Goal: Task Accomplishment & Management: Manage account settings

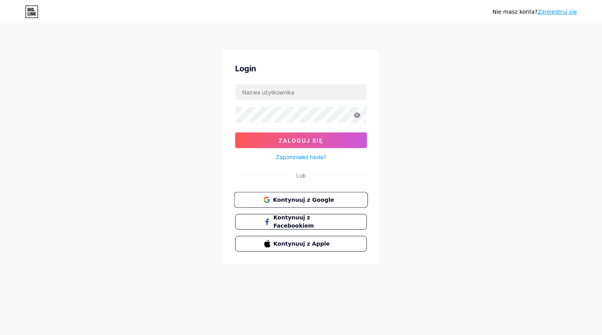
click at [281, 196] on font "Kontynuuj z Google" at bounding box center [303, 199] width 61 height 6
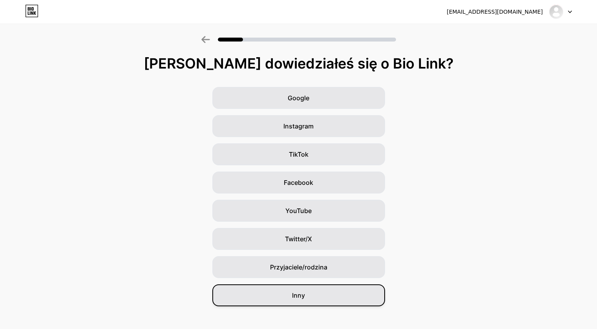
click at [316, 299] on div "Inny" at bounding box center [298, 296] width 173 height 22
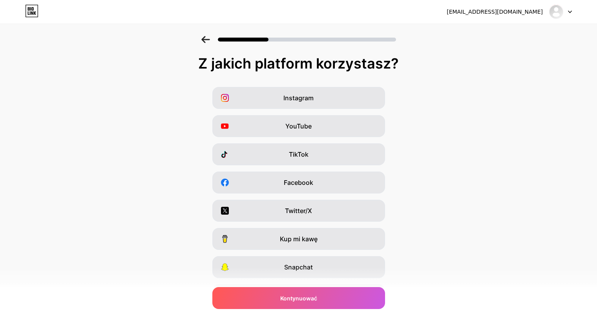
click at [566, 11] on div at bounding box center [560, 12] width 23 height 14
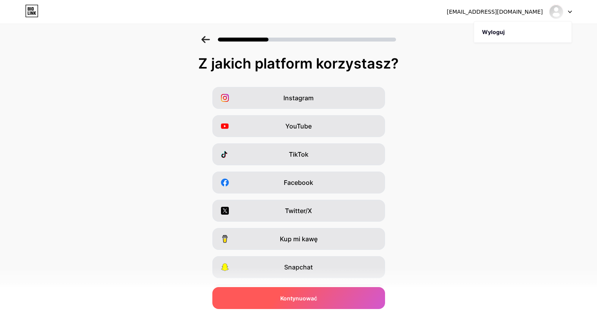
drag, startPoint x: 326, startPoint y: 290, endPoint x: 318, endPoint y: 306, distance: 18.1
drag, startPoint x: 318, startPoint y: 306, endPoint x: 288, endPoint y: 298, distance: 31.2
click at [288, 298] on font "Kontynuować" at bounding box center [298, 298] width 37 height 7
click at [279, 296] on div "Kontynuować" at bounding box center [298, 298] width 173 height 22
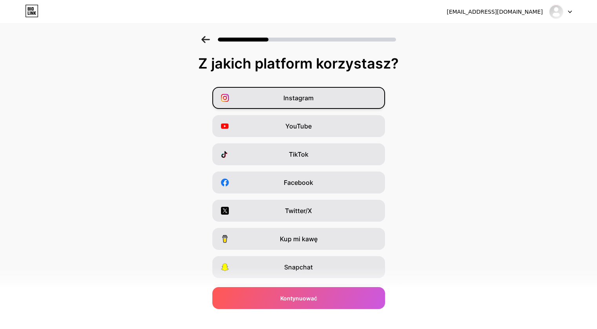
click at [273, 98] on div "Instagram" at bounding box center [298, 98] width 173 height 22
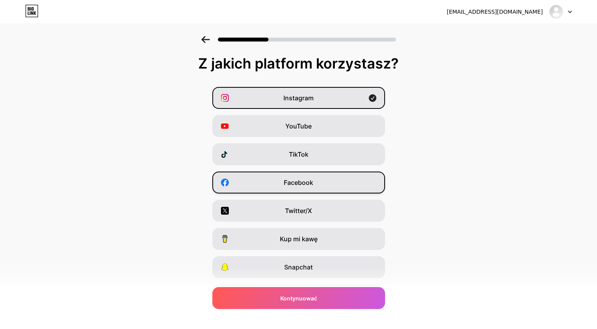
click at [243, 183] on div "Facebook" at bounding box center [298, 183] width 173 height 22
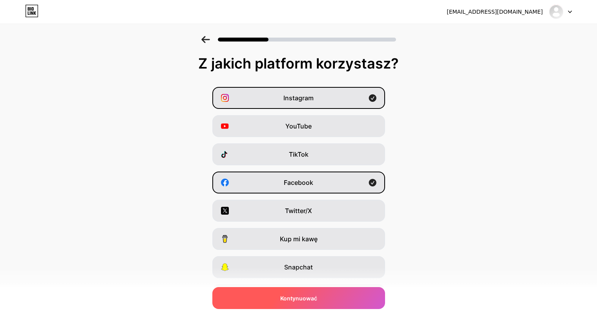
click at [271, 297] on div "Kontynuować" at bounding box center [298, 298] width 173 height 22
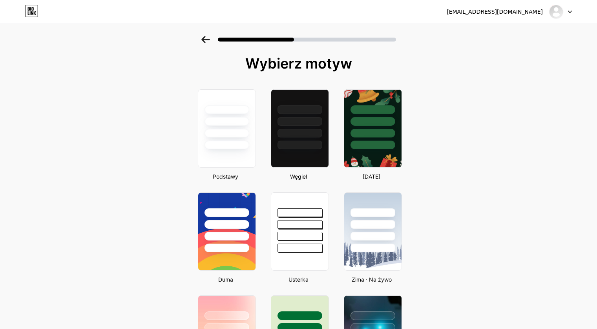
click at [28, 8] on icon at bounding box center [29, 9] width 2 height 4
click at [574, 13] on div "energym.biuro@gmail.com Wyloguj" at bounding box center [298, 12] width 597 height 14
click at [568, 9] on div at bounding box center [560, 12] width 23 height 14
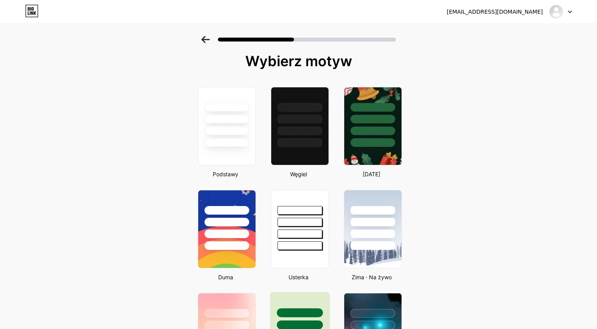
scroll to position [196, 0]
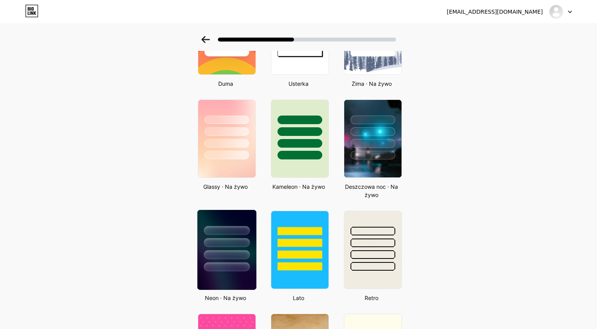
click at [217, 249] on div at bounding box center [226, 241] width 59 height 62
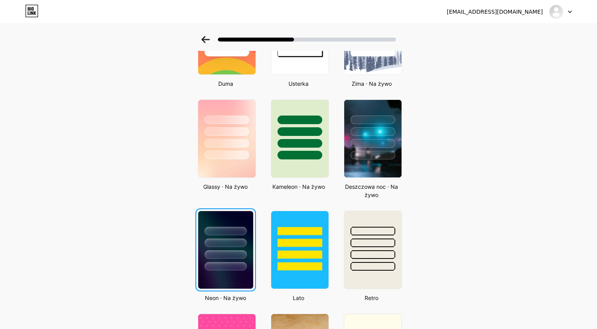
scroll to position [0, 0]
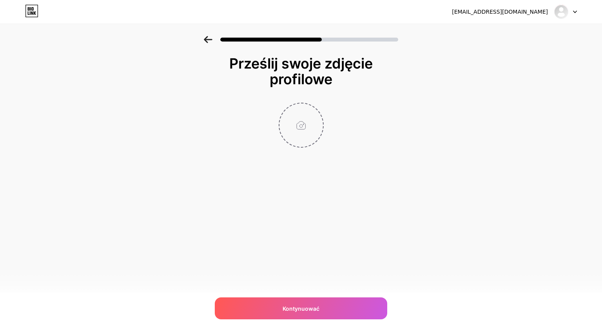
click at [305, 120] on input "file" at bounding box center [302, 126] width 44 height 44
type input "C:\fakepath\NOWE LOGO BIAE KWADRAT_1.png"
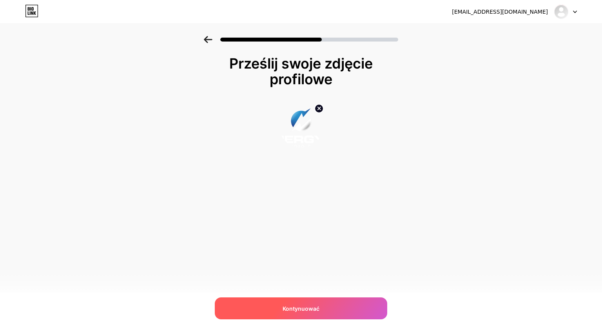
click at [307, 306] on font "Kontynuować" at bounding box center [301, 309] width 37 height 7
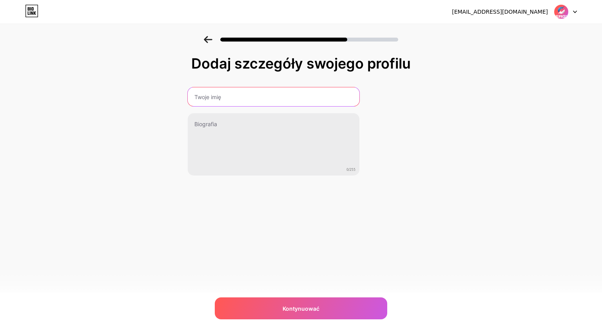
click at [222, 101] on input "text" at bounding box center [274, 96] width 172 height 19
click at [224, 99] on input "text" at bounding box center [273, 96] width 173 height 19
type input "EnerGym"
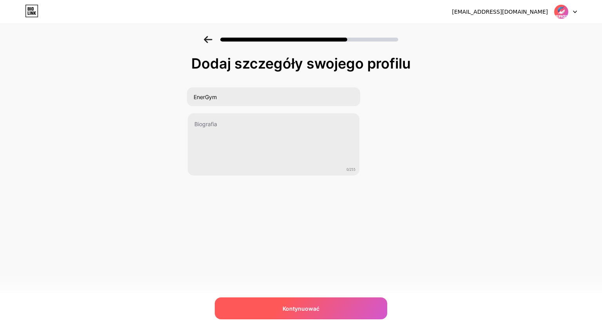
click at [299, 309] on font "Kontynuować" at bounding box center [301, 309] width 37 height 7
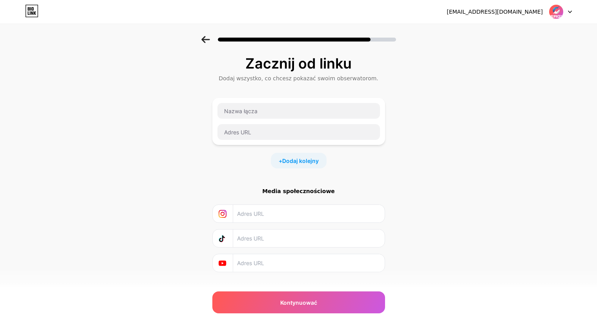
click at [483, 130] on div "Zacznij od linku Dodaj wszystko, co chcesz pokazać swoim obserwatorom. + Dodaj …" at bounding box center [298, 174] width 597 height 276
click at [467, 112] on div "Zacznij od linku Dodaj wszystko, co chcesz pokazać swoim obserwatorom. + Dodaj …" at bounding box center [298, 174] width 597 height 276
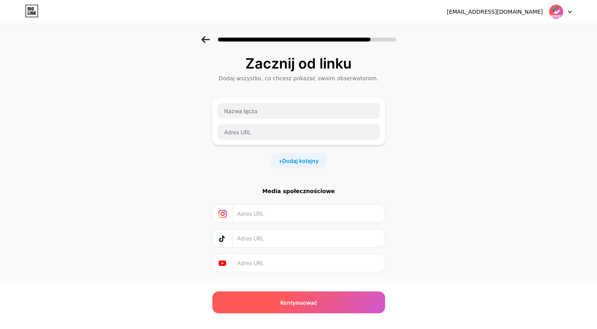
click at [282, 300] on div "Kontynuować" at bounding box center [298, 303] width 173 height 22
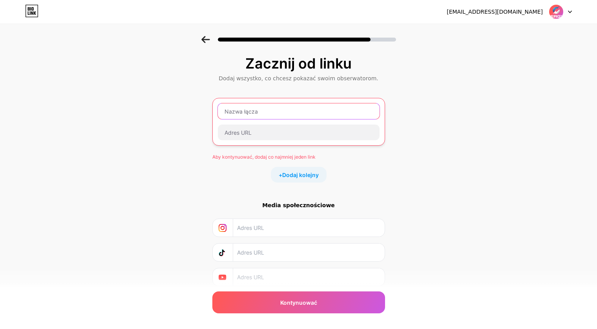
click at [267, 118] on input "text" at bounding box center [299, 112] width 162 height 16
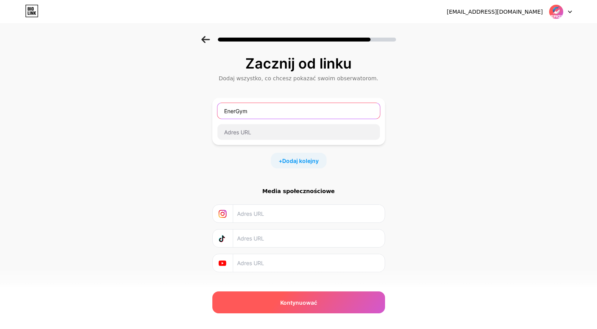
type input "EnerGym"
click at [289, 307] on div "Kontynuować" at bounding box center [298, 303] width 173 height 22
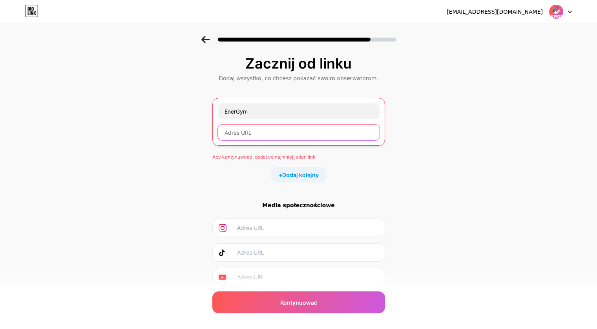
click at [275, 132] on input "text" at bounding box center [299, 133] width 162 height 16
click at [478, 115] on div "Zacznij od linku Dodaj wszystko, co chcesz pokazać swoim obserwatorom. EnerGym …" at bounding box center [298, 181] width 597 height 290
click at [257, 134] on input "text" at bounding box center [299, 133] width 162 height 16
click at [263, 135] on input "text" at bounding box center [299, 133] width 162 height 16
paste input "[URL][DOMAIN_NAME][DOMAIN_NAME]"
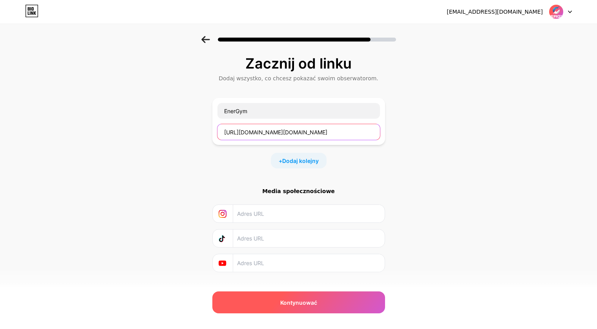
type input "[URL][DOMAIN_NAME][DOMAIN_NAME]"
click at [280, 305] on div "Kontynuować" at bounding box center [298, 303] width 173 height 22
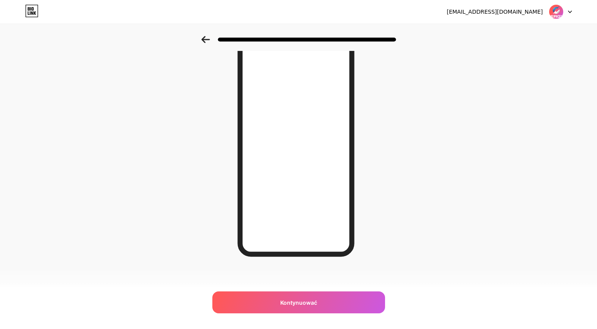
scroll to position [65, 0]
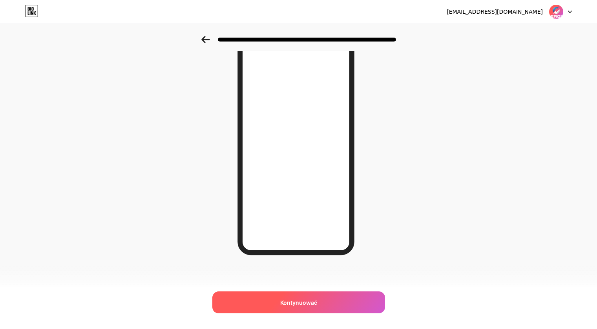
click at [306, 306] on font "Kontynuować" at bounding box center [298, 303] width 37 height 7
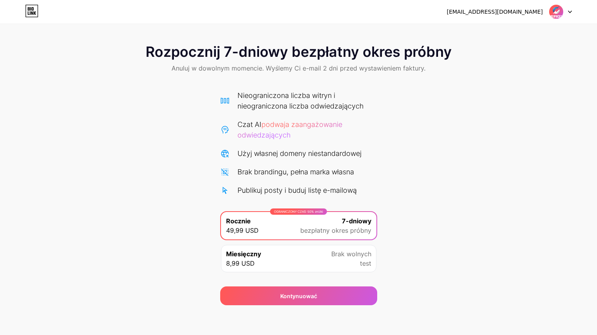
click at [317, 261] on div "Miesięczny 8,99 USD Brak wolnych test" at bounding box center [298, 258] width 155 height 27
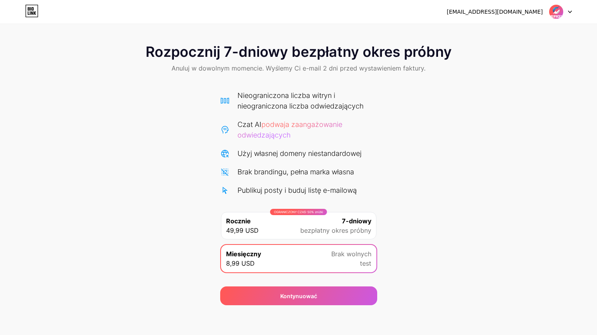
drag, startPoint x: 504, startPoint y: 72, endPoint x: 491, endPoint y: 58, distance: 18.9
click at [504, 69] on div "Rozpocznij 7-dniowy bezpłatny okres próbny Anuluj w dowolnym momencie. Wyślemy …" at bounding box center [298, 59] width 597 height 46
click at [496, 60] on div "Rozpocznij 7-dniowy bezpłatny okres próbny Anuluj w dowolnym momencie. Wyślemy …" at bounding box center [298, 59] width 597 height 46
click at [314, 229] on font "bezpłatny okres próbny" at bounding box center [335, 231] width 71 height 8
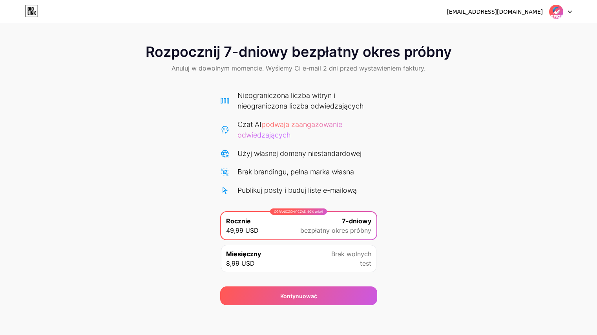
click at [325, 258] on div "Miesięczny 8,99 USD Brak wolnych test" at bounding box center [298, 258] width 155 height 27
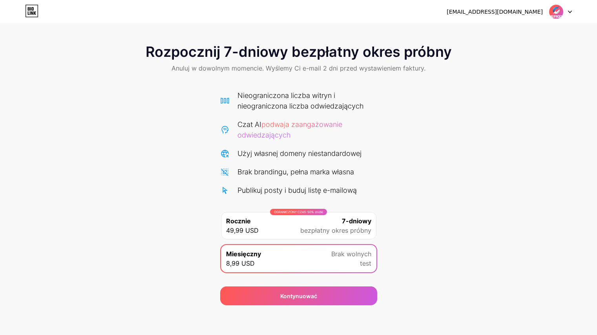
click at [320, 233] on font "bezpłatny okres próbny" at bounding box center [335, 231] width 71 height 8
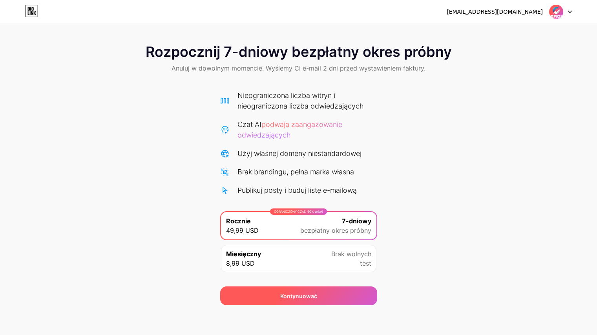
click at [284, 297] on font "Kontynuować" at bounding box center [298, 296] width 37 height 7
click at [284, 297] on div "Kontynuować" at bounding box center [298, 296] width 157 height 19
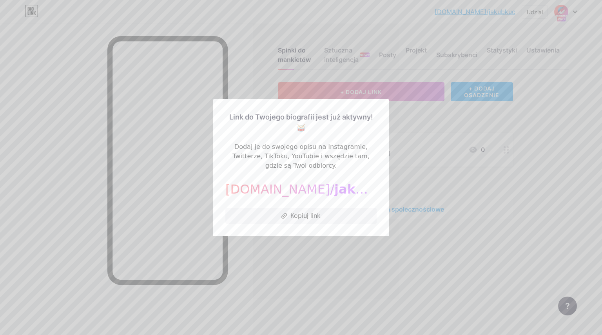
click at [433, 134] on div at bounding box center [301, 167] width 602 height 335
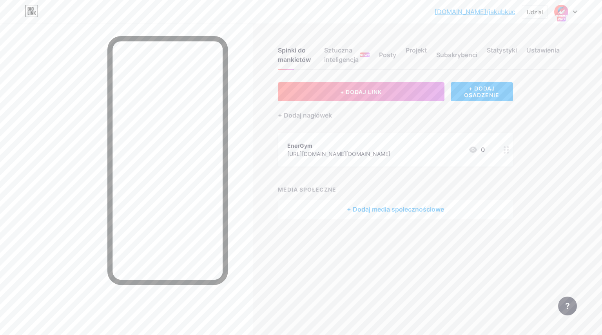
click at [575, 11] on icon at bounding box center [575, 12] width 4 height 3
click at [514, 89] on font "Ustawienia konta" at bounding box center [510, 88] width 46 height 7
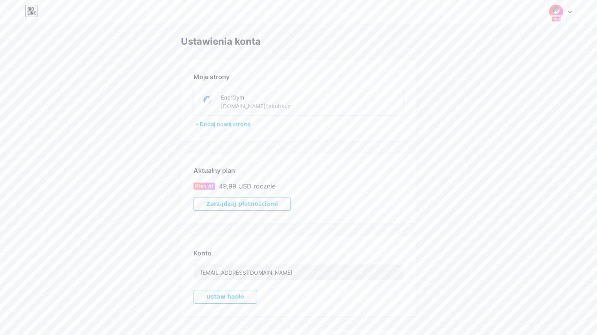
click at [244, 110] on div "[DOMAIN_NAME]/jakubkuc" at bounding box center [256, 106] width 70 height 8
click at [247, 107] on font "[DOMAIN_NAME]/jakubkuc" at bounding box center [256, 106] width 70 height 7
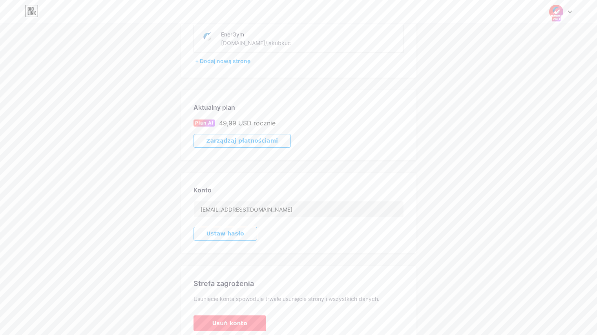
scroll to position [103, 0]
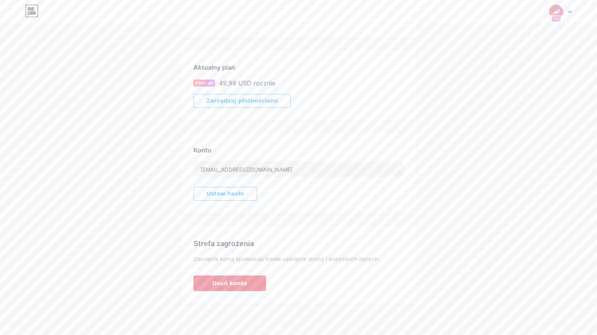
click at [215, 285] on font "Usuń konto" at bounding box center [229, 283] width 35 height 6
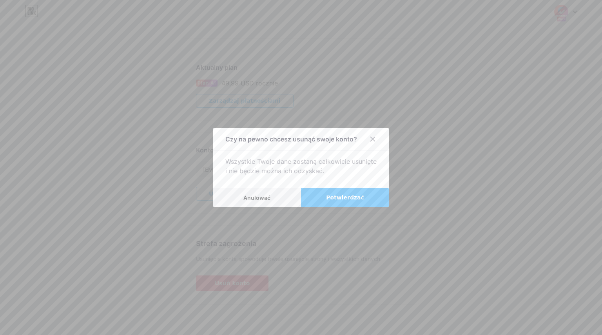
click at [328, 198] on button "Potwierdzać" at bounding box center [345, 197] width 88 height 19
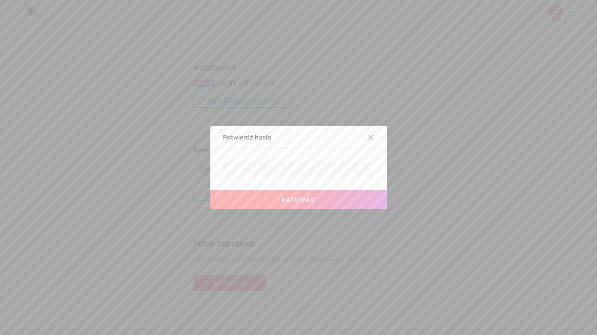
click at [373, 136] on icon at bounding box center [370, 137] width 6 height 6
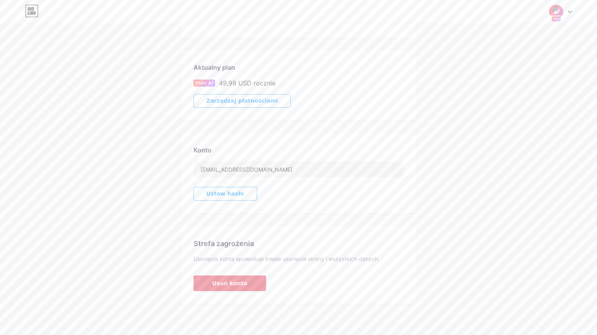
click at [234, 286] on font "Usuń konto" at bounding box center [229, 283] width 35 height 6
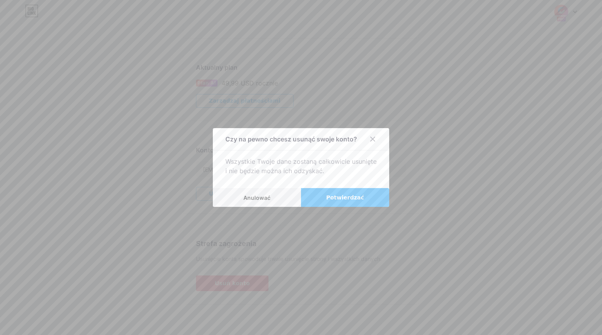
click at [346, 198] on font "Potwierdzać" at bounding box center [345, 198] width 38 height 6
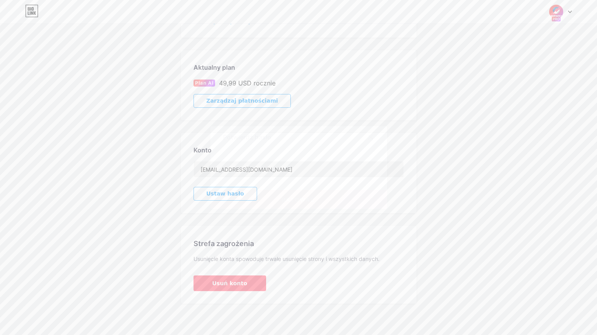
click at [269, 202] on button "Ratować" at bounding box center [298, 199] width 176 height 19
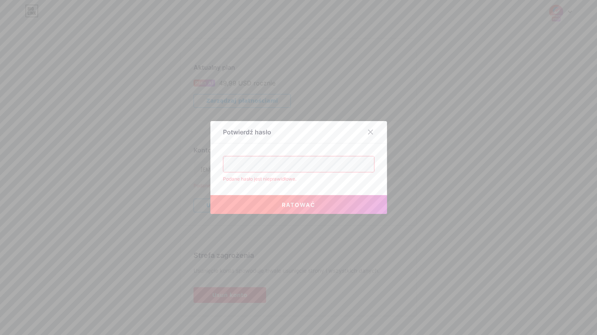
click at [350, 155] on div "Potwierdź hasło Podane hasło jest nieprawidłowe. Ratować" at bounding box center [298, 167] width 176 height 93
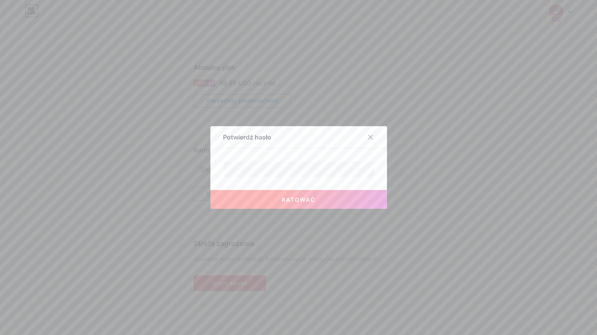
click at [331, 204] on button "Ratować" at bounding box center [298, 199] width 176 height 19
click at [320, 200] on button "Ratować" at bounding box center [298, 199] width 176 height 19
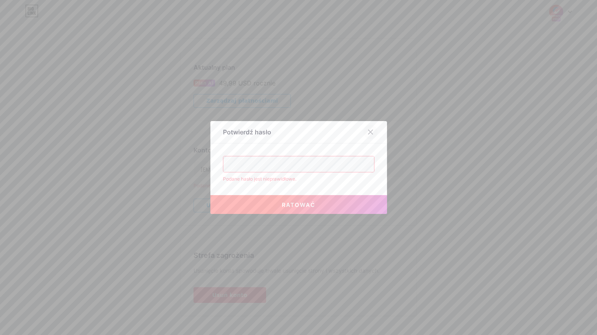
click at [373, 131] on icon at bounding box center [370, 132] width 6 height 6
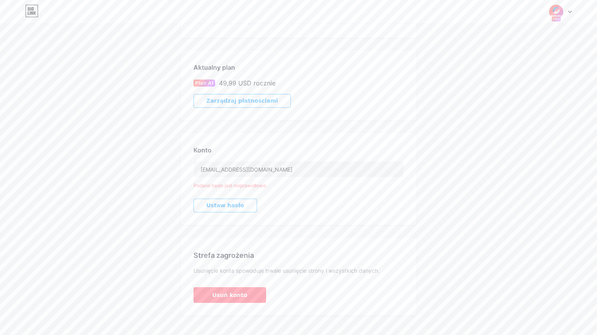
click at [567, 13] on icon at bounding box center [569, 12] width 4 height 3
click at [498, 88] on link "Panel" at bounding box center [522, 88] width 97 height 21
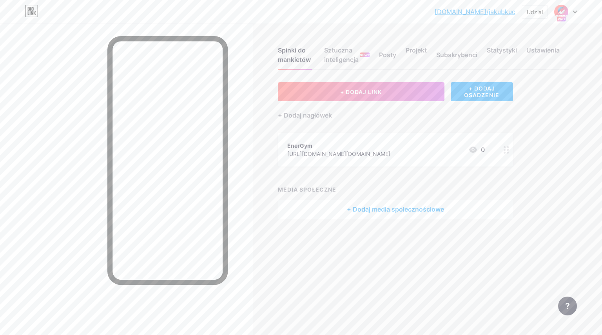
click at [361, 157] on div "[URL][DOMAIN_NAME][DOMAIN_NAME]" at bounding box center [338, 154] width 103 height 8
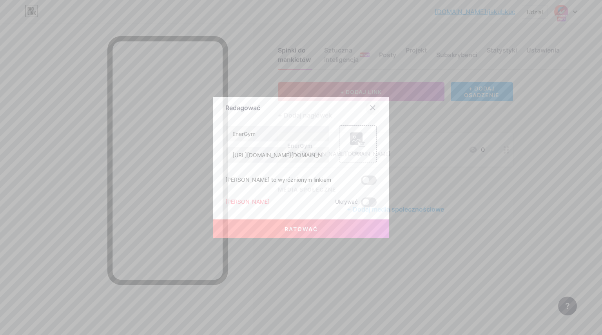
click at [373, 110] on icon at bounding box center [373, 108] width 6 height 6
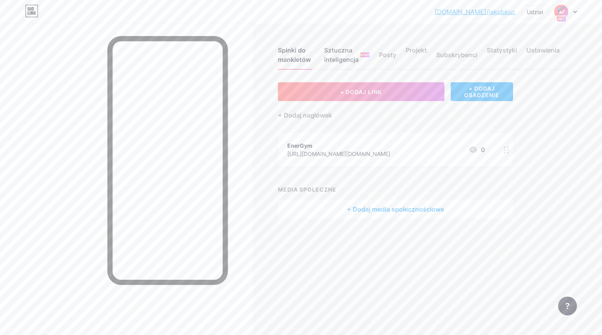
click at [336, 58] on font "Sztuczna inteligencja" at bounding box center [341, 54] width 35 height 17
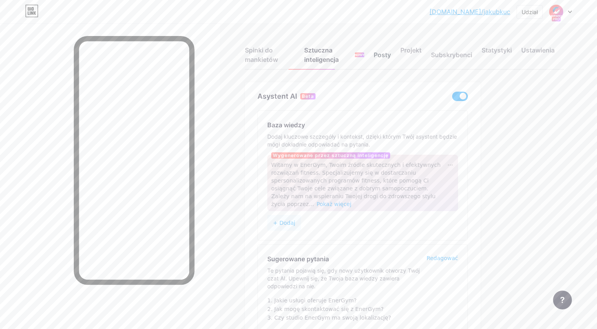
click at [383, 59] on font "Posty" at bounding box center [381, 54] width 17 height 9
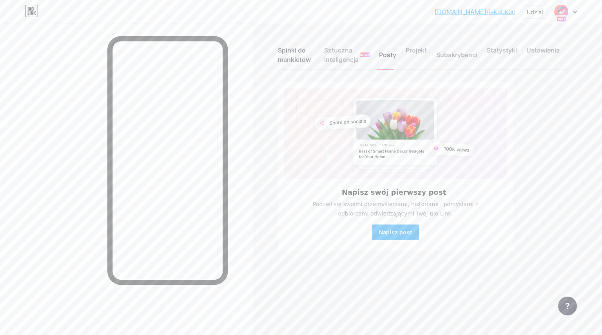
click at [295, 51] on font "Spinki do mankietów" at bounding box center [294, 54] width 33 height 17
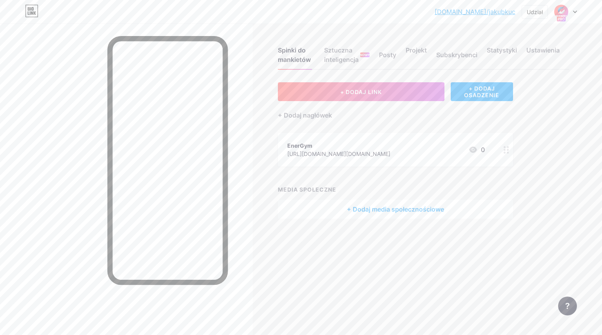
click at [268, 71] on div "Spinki do mankietów Sztuczna inteligencja NOWY Posty Projekt Subskrybenci Staty…" at bounding box center [301, 141] width 602 height 235
click at [334, 51] on font "Sztuczna inteligencja" at bounding box center [341, 54] width 35 height 17
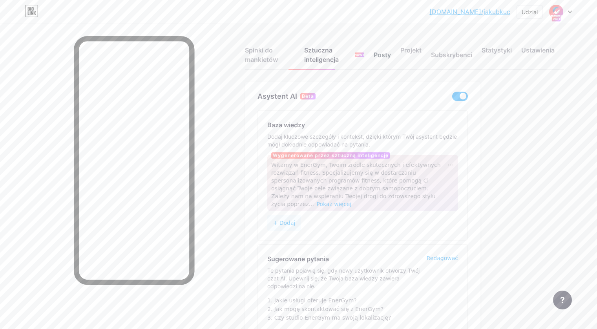
click at [382, 52] on font "Posty" at bounding box center [381, 55] width 17 height 8
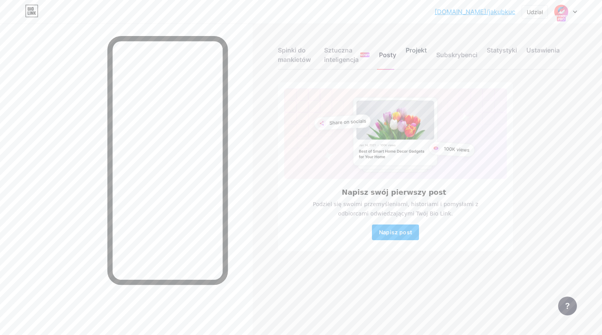
click at [425, 49] on font "Projekt" at bounding box center [416, 50] width 21 height 8
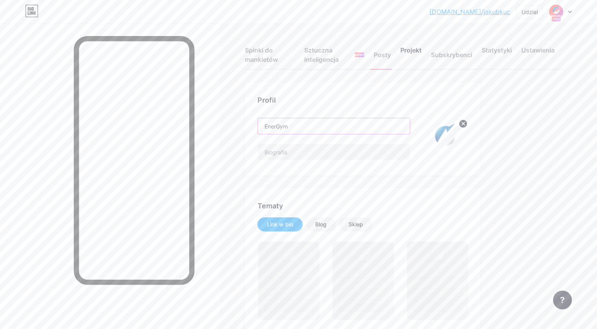
click at [364, 124] on input "EnerGym" at bounding box center [334, 126] width 152 height 16
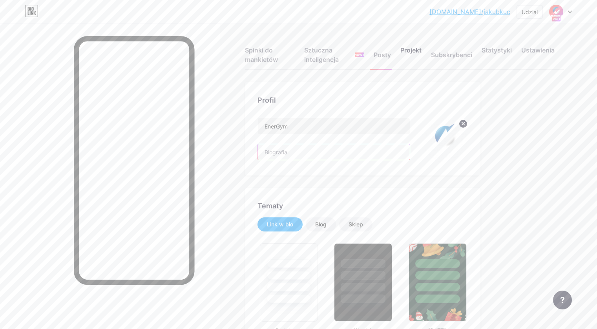
click at [370, 151] on input "text" at bounding box center [334, 152] width 152 height 16
click at [315, 151] on input "text" at bounding box center [334, 152] width 152 height 16
paste input "Wejdź na wyższy poziom - Trening nowej generacji, gdzie technologia łączy się z…"
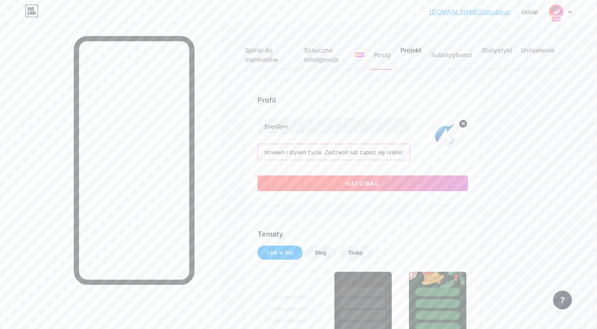
type input "Wejdź na wyższy poziom - Trening nowej generacji, gdzie technologia łączy się z…"
click at [342, 184] on button "Ratować" at bounding box center [362, 184] width 210 height 16
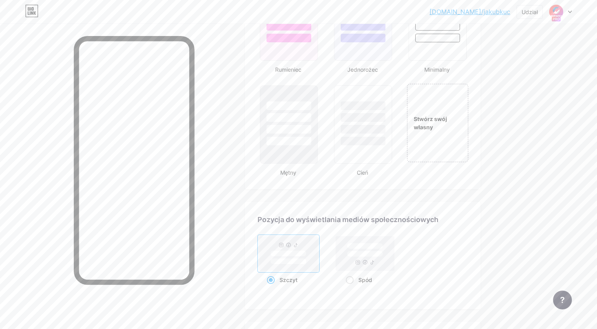
scroll to position [874, 0]
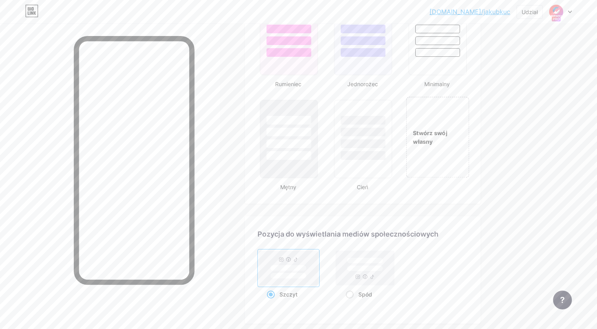
click at [447, 135] on font "Stwórz swój własny" at bounding box center [430, 137] width 35 height 15
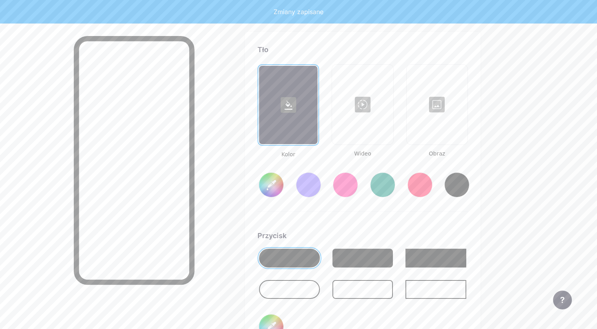
type input "#ffffff"
type input "#000000"
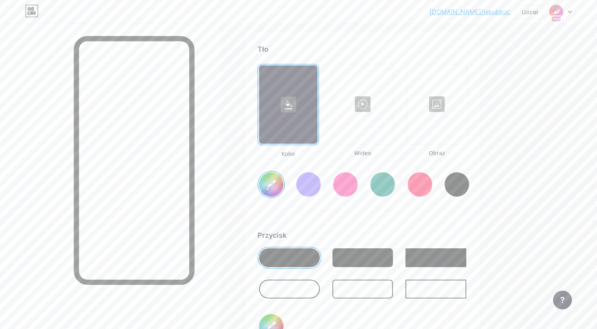
click at [466, 103] on div at bounding box center [436, 104] width 59 height 78
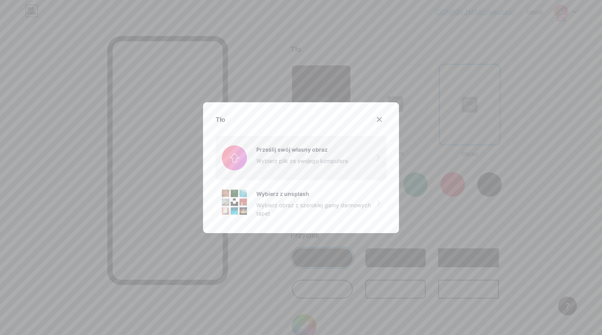
click at [279, 151] on input "file" at bounding box center [301, 158] width 171 height 44
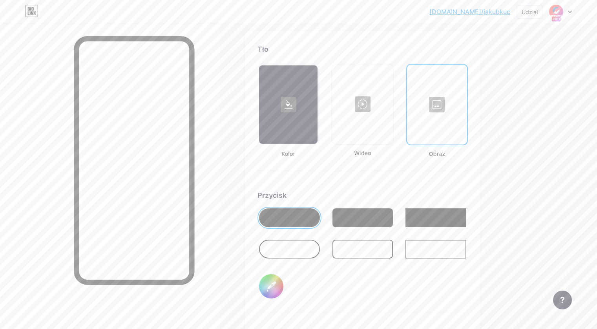
click at [460, 104] on div at bounding box center [436, 104] width 58 height 78
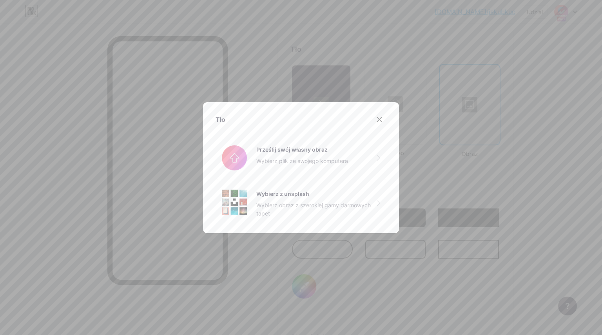
click at [383, 115] on div at bounding box center [380, 120] width 14 height 14
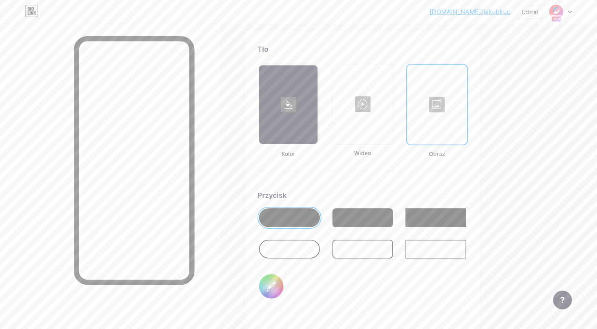
click at [466, 103] on div at bounding box center [436, 104] width 58 height 78
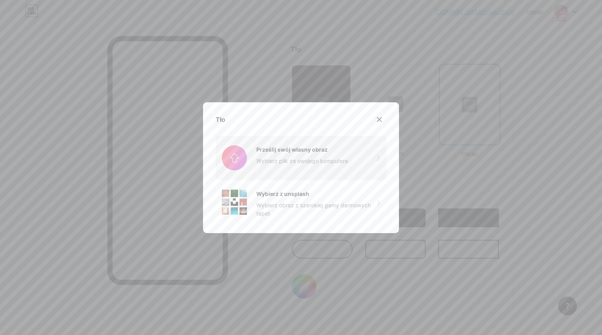
click at [296, 151] on input "file" at bounding box center [301, 158] width 171 height 44
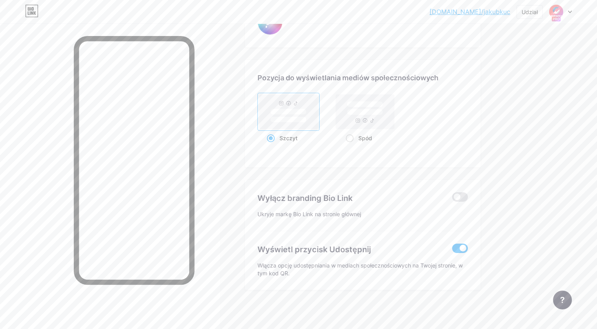
scroll to position [1493, 0]
click at [467, 196] on span at bounding box center [460, 196] width 16 height 9
click at [452, 199] on input "checkbox" at bounding box center [452, 199] width 0 height 0
click at [467, 250] on span at bounding box center [460, 248] width 16 height 9
click at [452, 250] on input "checkbox" at bounding box center [452, 250] width 0 height 0
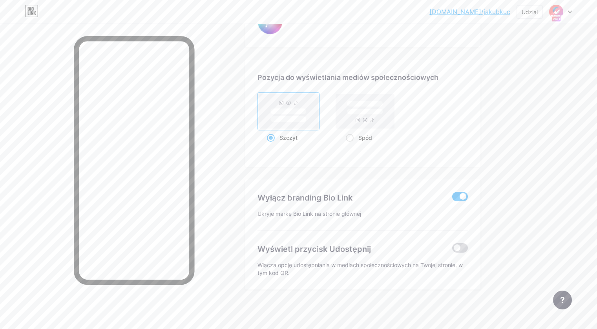
click at [467, 250] on span at bounding box center [460, 248] width 16 height 9
click at [452, 250] on input "checkbox" at bounding box center [452, 250] width 0 height 0
click at [467, 248] on span at bounding box center [460, 248] width 16 height 9
click at [452, 250] on input "checkbox" at bounding box center [452, 250] width 0 height 0
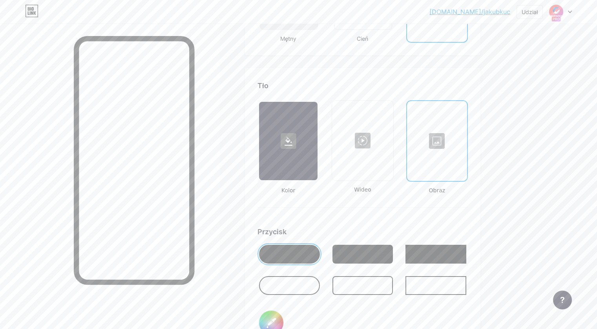
scroll to position [1022, 0]
click at [393, 251] on div at bounding box center [362, 255] width 61 height 19
click at [466, 143] on div at bounding box center [436, 141] width 58 height 78
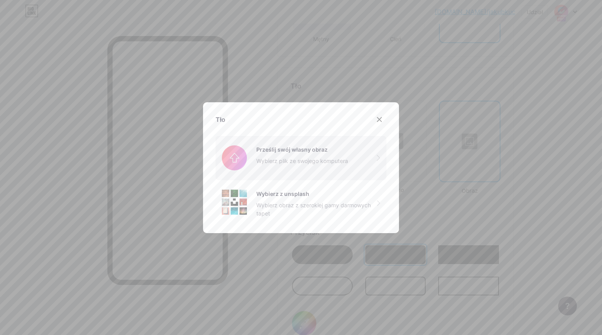
click at [325, 143] on input "file" at bounding box center [301, 158] width 171 height 44
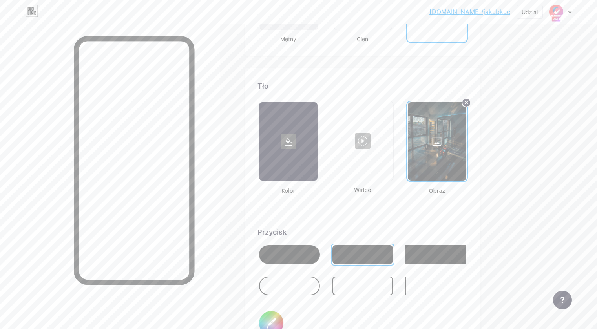
drag, startPoint x: 586, startPoint y: 125, endPoint x: 586, endPoint y: 137, distance: 12.2
drag, startPoint x: 584, startPoint y: 126, endPoint x: 583, endPoint y: 137, distance: 11.4
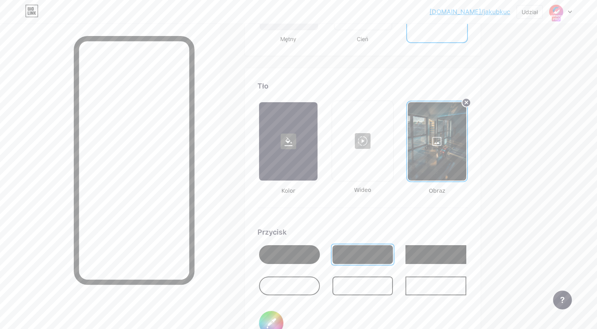
drag, startPoint x: 580, startPoint y: 128, endPoint x: 578, endPoint y: 135, distance: 7.8
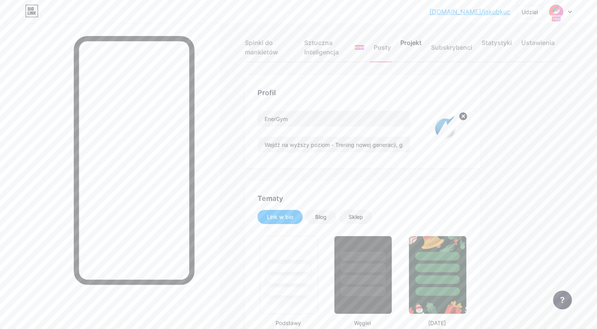
scroll to position [0, 0]
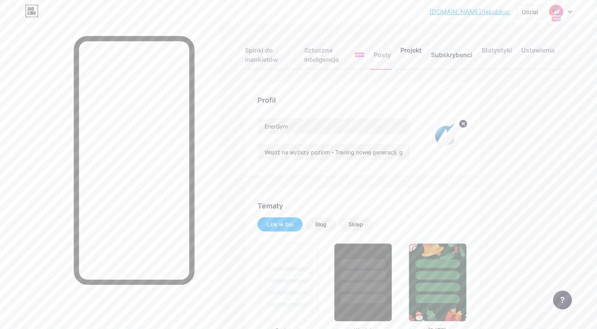
click at [460, 54] on font "Subskrybenci" at bounding box center [451, 55] width 41 height 8
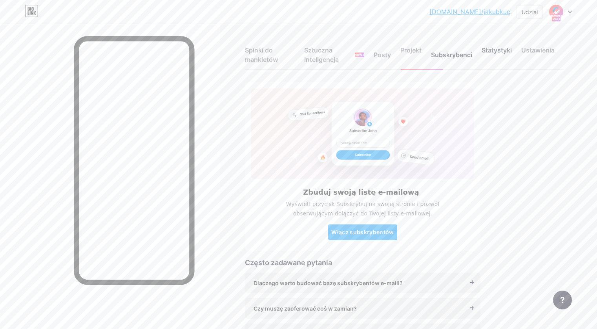
click at [498, 51] on font "Statystyki" at bounding box center [496, 50] width 30 height 8
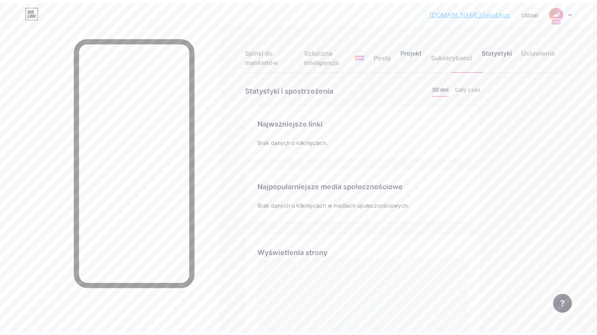
scroll to position [329, 597]
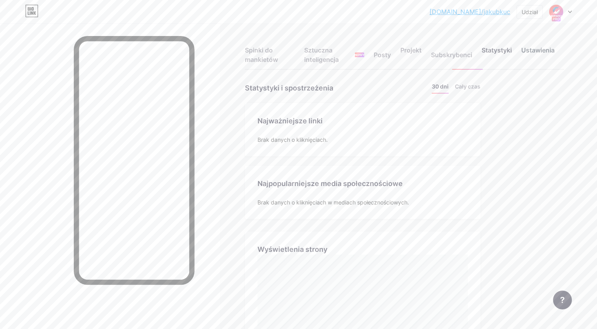
click at [554, 50] on font "Ustawienia" at bounding box center [537, 50] width 33 height 8
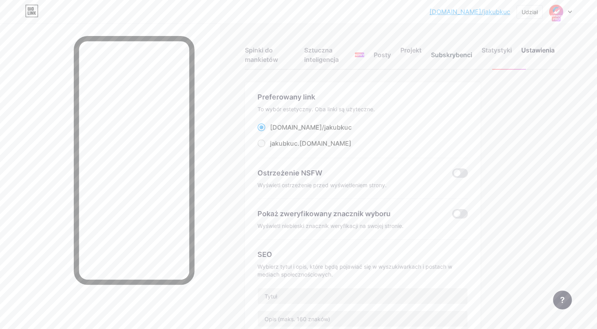
click at [451, 55] on font "Subskrybenci" at bounding box center [451, 55] width 41 height 8
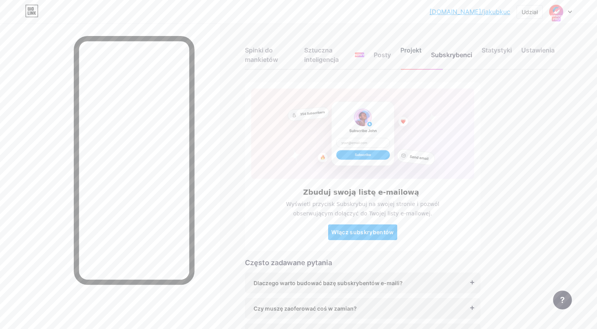
click at [419, 55] on div "Projekt" at bounding box center [410, 57] width 21 height 24
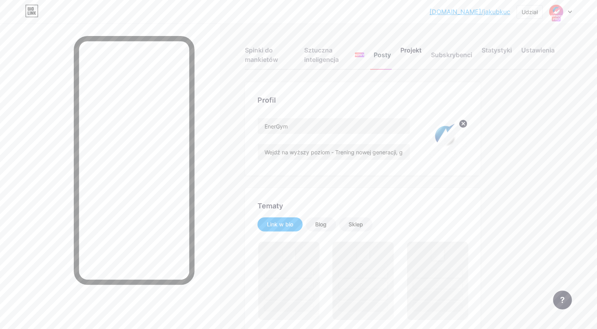
click at [386, 53] on font "Posty" at bounding box center [381, 55] width 17 height 8
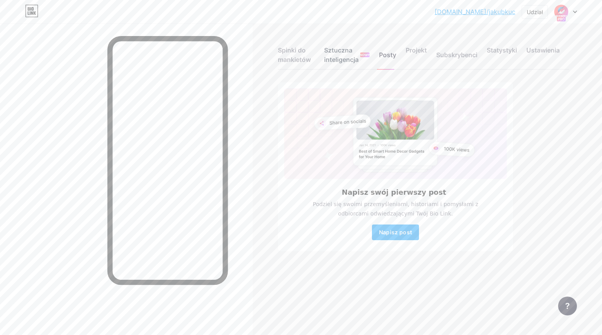
click at [336, 56] on font "Sztuczna inteligencja" at bounding box center [341, 54] width 35 height 17
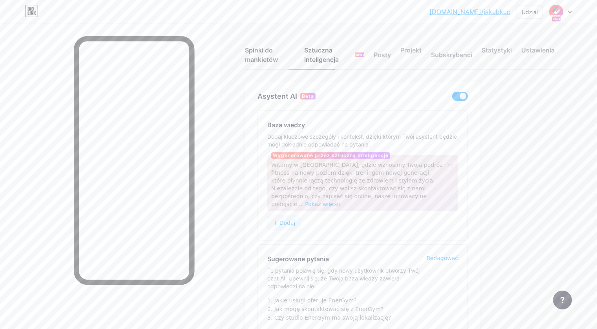
click at [278, 56] on font "Spinki do mankietów" at bounding box center [261, 54] width 33 height 17
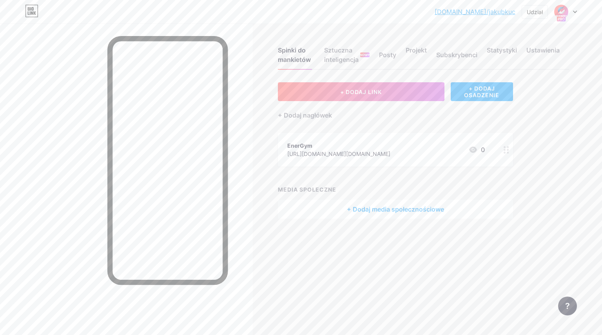
click at [573, 9] on div at bounding box center [566, 12] width 23 height 14
click at [505, 91] on font "Ustawienia konta" at bounding box center [510, 88] width 46 height 7
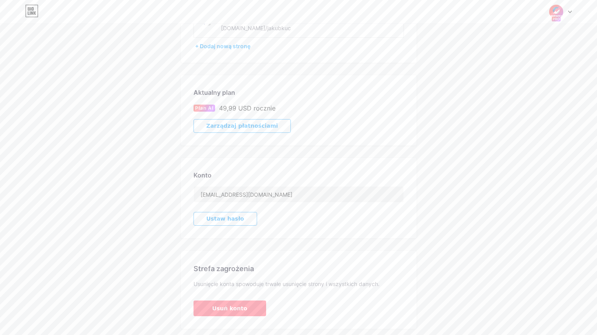
scroll to position [78, 0]
click at [215, 124] on font "Zarządzaj płatnościami" at bounding box center [242, 125] width 72 height 6
drag, startPoint x: 503, startPoint y: 95, endPoint x: 503, endPoint y: 81, distance: 13.7
click at [503, 94] on div "Ustawienia konta Moje strony EnerGym [DOMAIN_NAME]/jakubkuc + Dodaj nową stronę…" at bounding box center [298, 143] width 597 height 371
click at [505, 95] on div "Ustawienia konta Moje strony EnerGym [DOMAIN_NAME]/jakubkuc + Dodaj nową stronę…" at bounding box center [298, 143] width 597 height 371
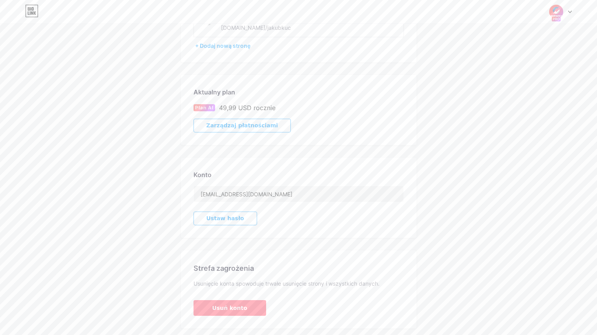
drag, startPoint x: 543, startPoint y: 102, endPoint x: 550, endPoint y: 99, distance: 7.4
click at [543, 102] on div "Ustawienia konta Moje strony EnerGym [DOMAIN_NAME]/jakubkuc + Dodaj nową stronę…" at bounding box center [298, 143] width 597 height 371
click at [546, 100] on div "Ustawienia konta Moje strony EnerGym [DOMAIN_NAME]/jakubkuc + Dodaj nową stronę…" at bounding box center [298, 143] width 597 height 371
click at [479, 88] on div "Ustawienia konta Moje strony EnerGym [DOMAIN_NAME]/jakubkuc + Dodaj nową stronę…" at bounding box center [298, 143] width 597 height 371
drag, startPoint x: 491, startPoint y: 105, endPoint x: 491, endPoint y: 113, distance: 7.8
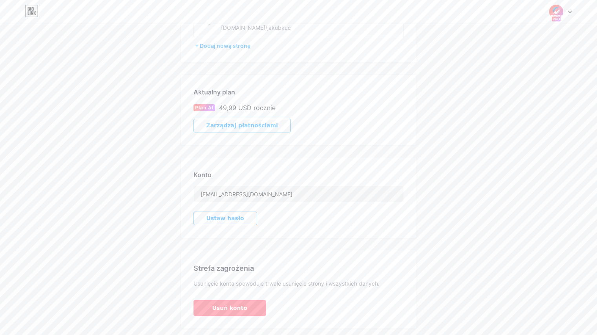
click at [491, 106] on div "Ustawienia konta Moje strony EnerGym [DOMAIN_NAME]/jakubkuc + Dodaj nową stronę…" at bounding box center [298, 143] width 597 height 371
